Goal: Task Accomplishment & Management: Use online tool/utility

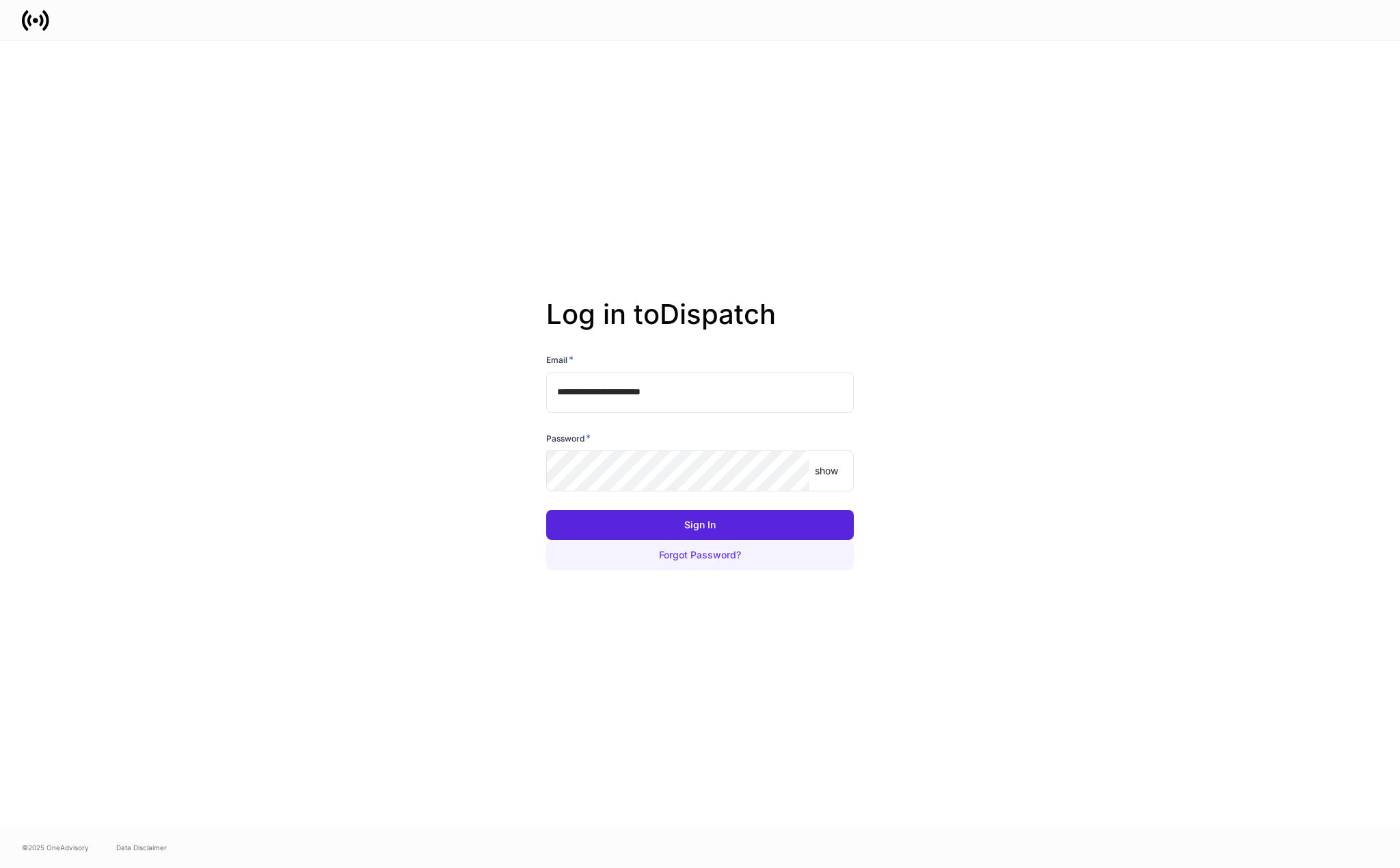
click at [814, 545] on button "Forgot Password?" at bounding box center [700, 555] width 308 height 30
click at [650, 520] on button "Sign In" at bounding box center [700, 525] width 308 height 30
